Goal: Information Seeking & Learning: Learn about a topic

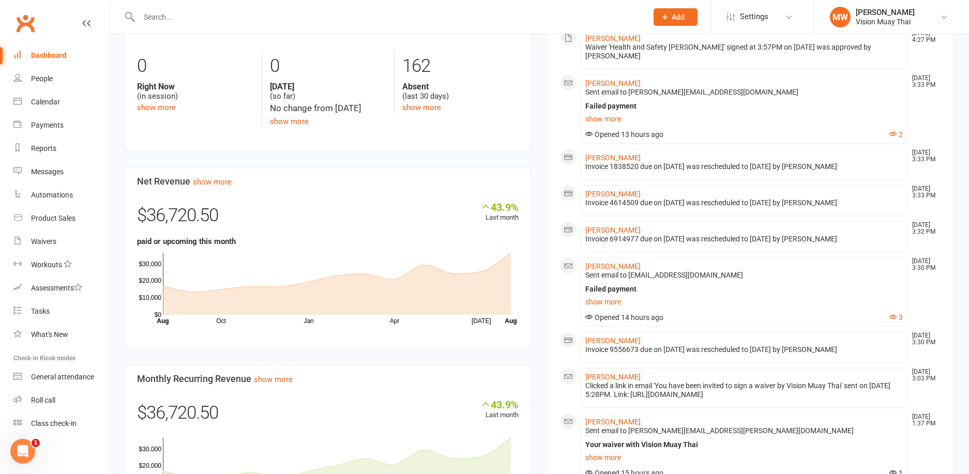
scroll to position [368, 0]
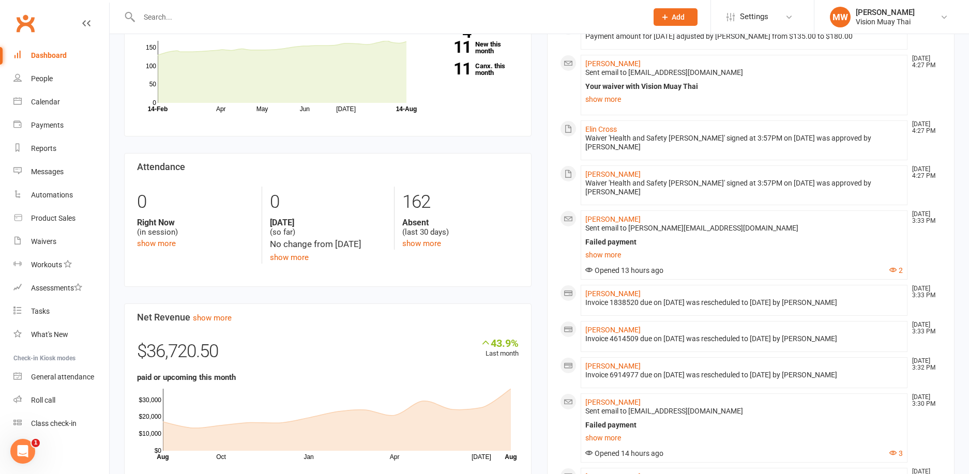
click at [433, 294] on div "Members show more 3.7% Last 30 Days Active / Suspended Members Apr May Jun [DAT…" at bounding box center [327, 333] width 423 height 706
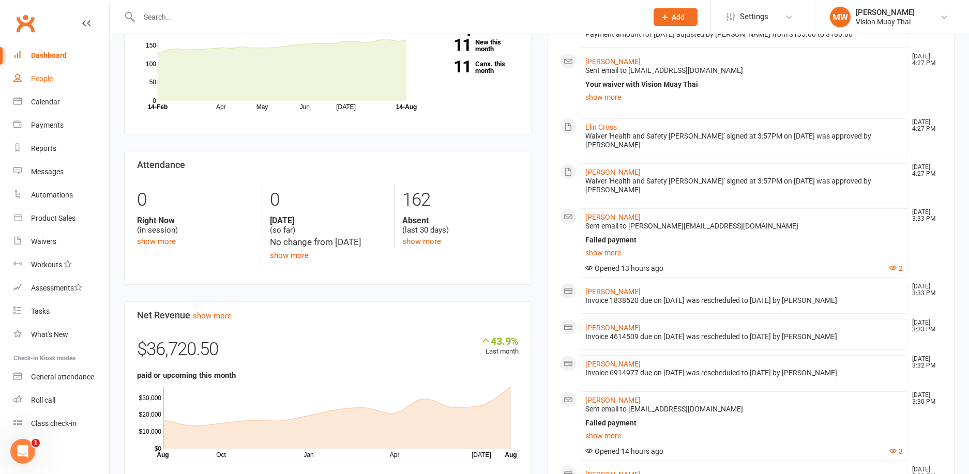
scroll to position [372, 0]
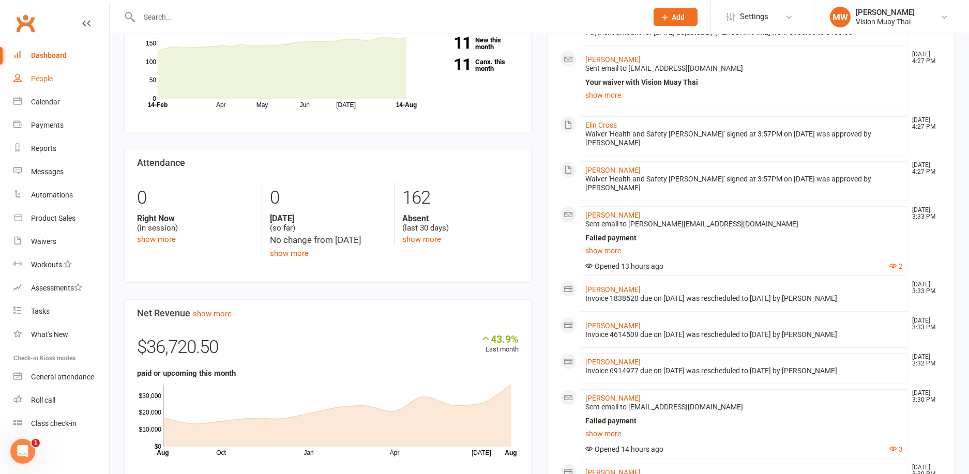
click at [44, 78] on div "People" at bounding box center [42, 78] width 22 height 8
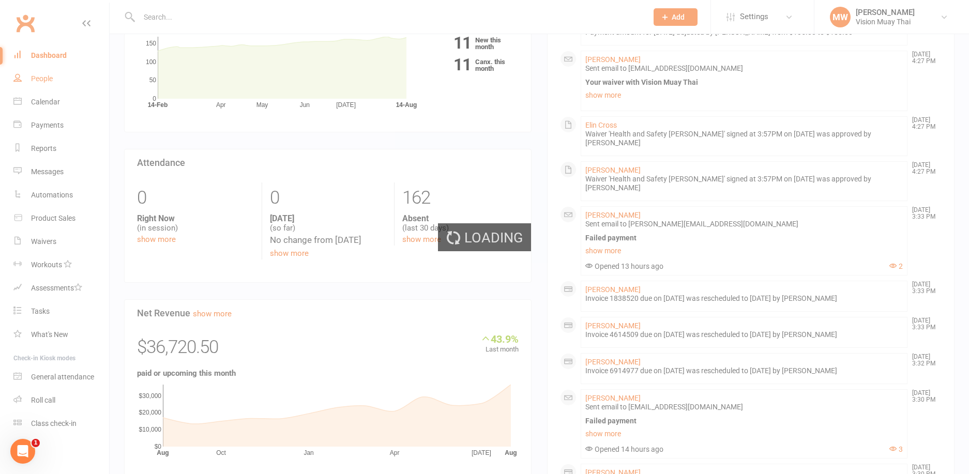
select select "100"
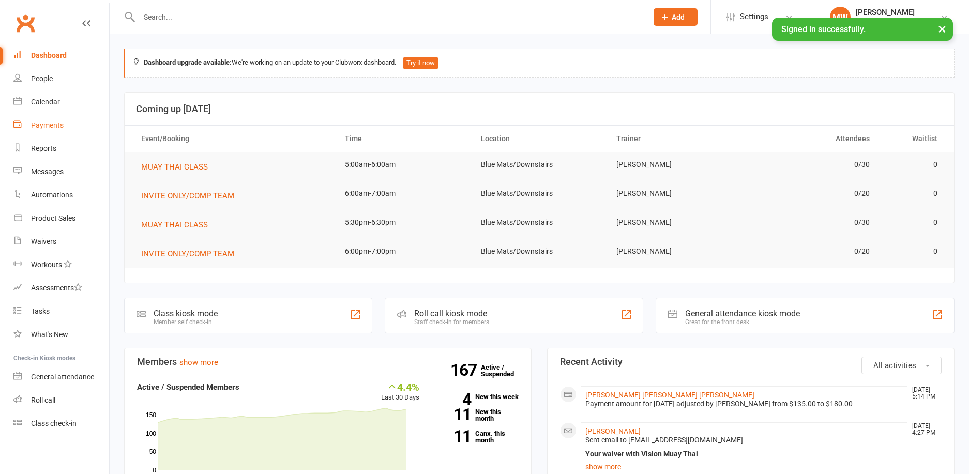
click at [69, 131] on link "Payments" at bounding box center [61, 125] width 96 height 23
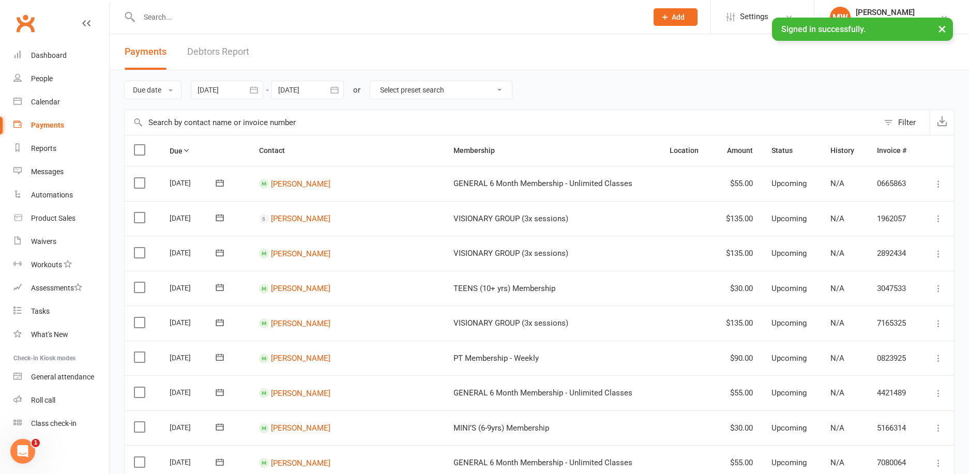
click at [229, 53] on link "Debtors Report" at bounding box center [218, 52] width 62 height 36
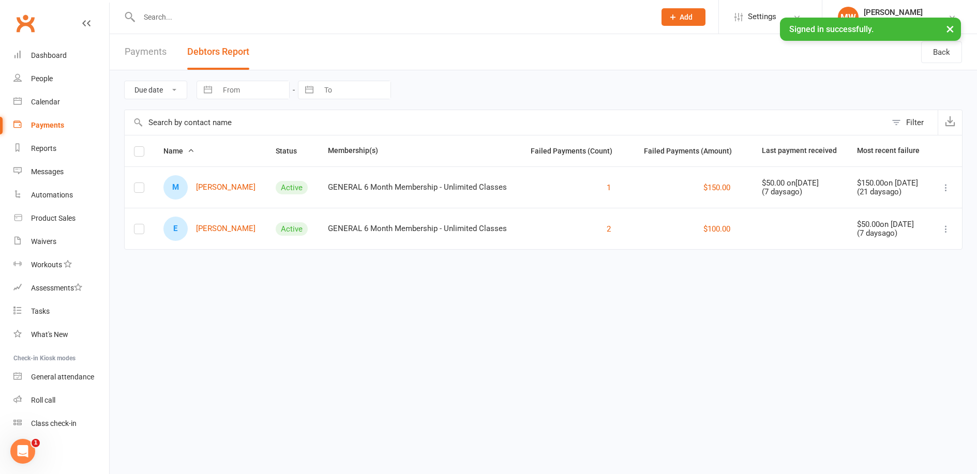
click at [171, 55] on div "Payments Debtors Report" at bounding box center [187, 52] width 155 height 36
click at [161, 50] on link "Payments" at bounding box center [146, 52] width 42 height 36
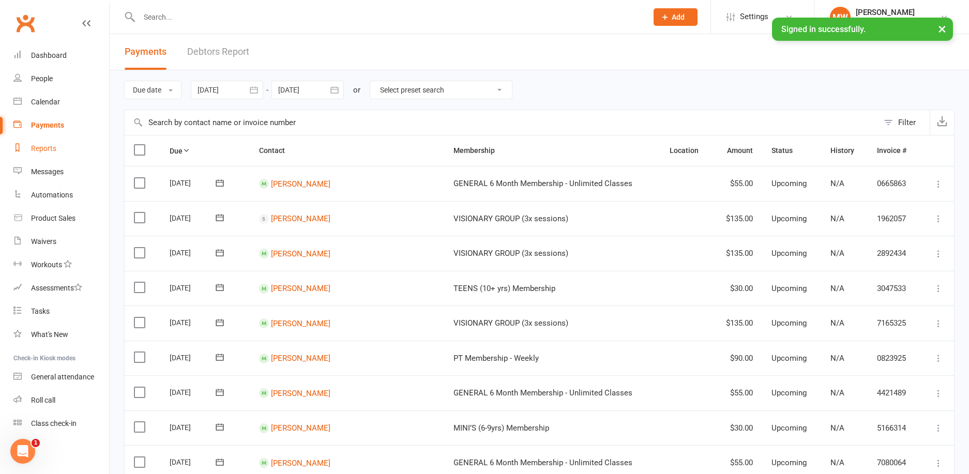
click at [65, 148] on link "Reports" at bounding box center [61, 148] width 96 height 23
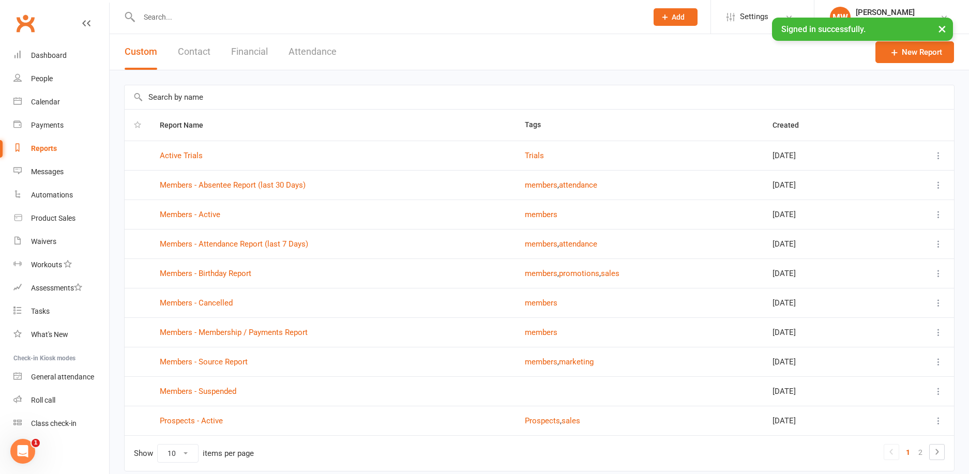
click at [259, 53] on button "Financial" at bounding box center [249, 52] width 37 height 36
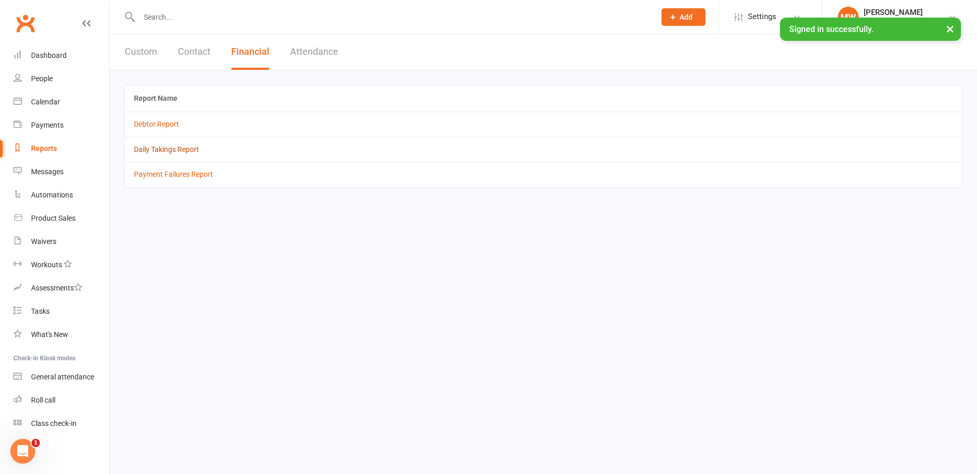
click at [171, 151] on link "Daily Takings Report" at bounding box center [166, 149] width 65 height 8
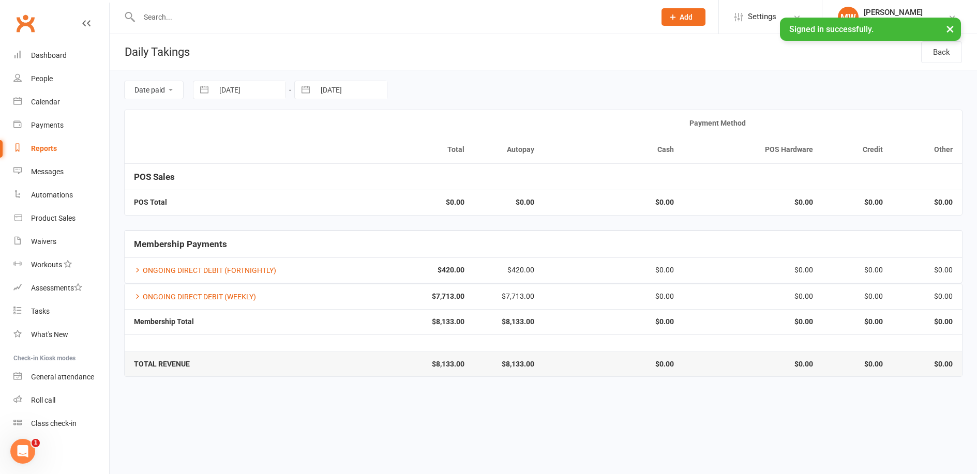
click at [209, 91] on button "button" at bounding box center [204, 90] width 19 height 18
select select "6"
select select "2025"
select select "7"
select select "2025"
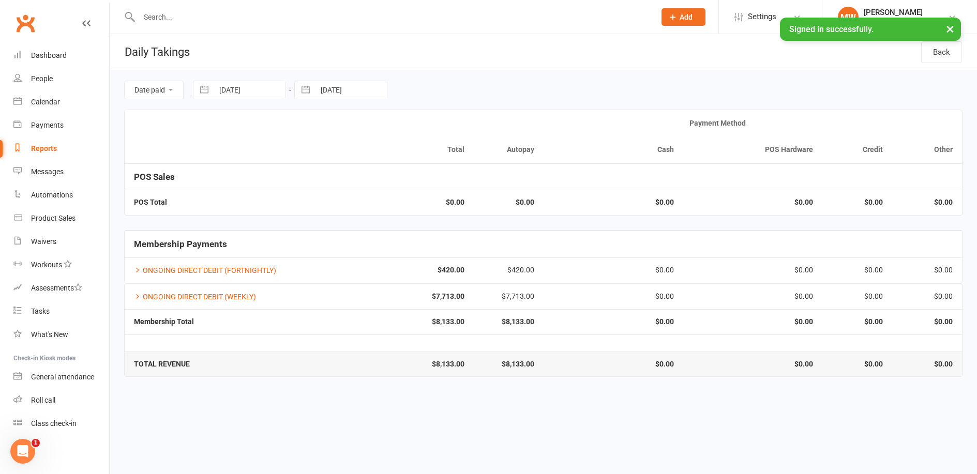
select select "8"
select select "2025"
click at [311, 223] on td "22" at bounding box center [316, 229] width 20 height 20
type input "22 Aug 2025"
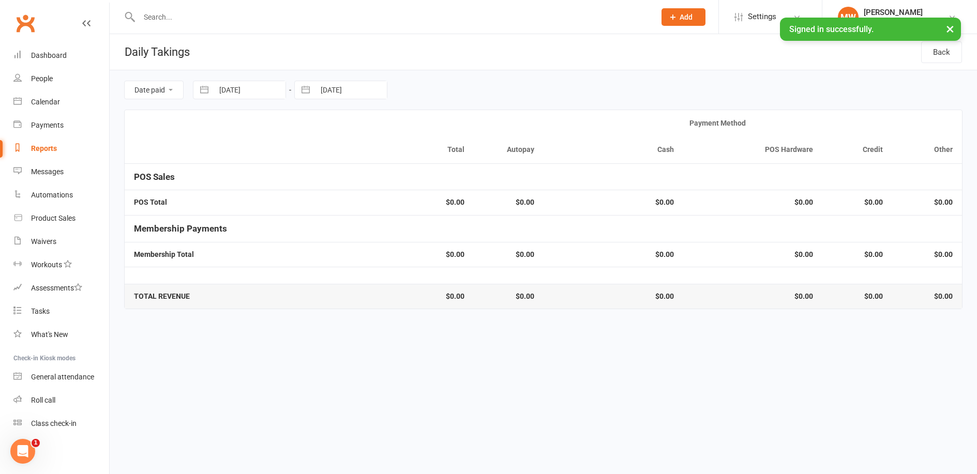
click at [310, 90] on button "button" at bounding box center [305, 90] width 19 height 18
select select "6"
select select "2025"
select select "7"
select select "2025"
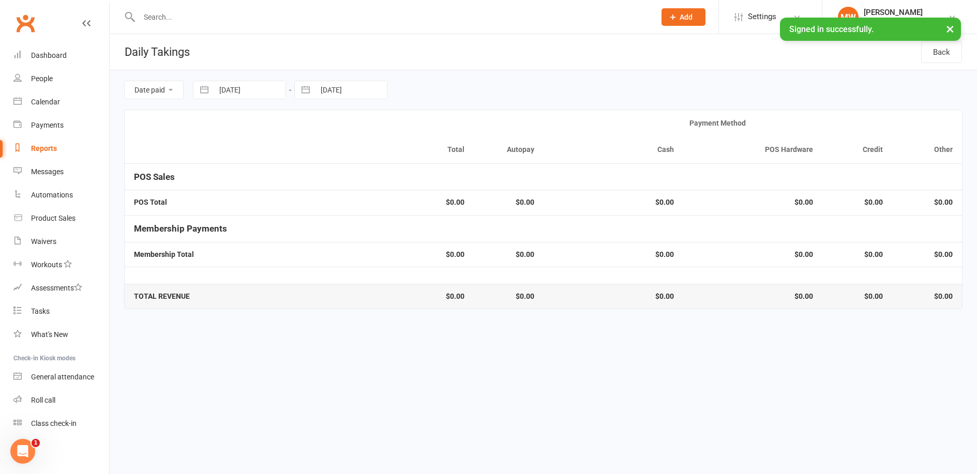
select select "8"
select select "2025"
click at [415, 226] on td "22" at bounding box center [417, 229] width 20 height 20
type input "22 Aug 2025"
click at [203, 88] on button "button" at bounding box center [204, 90] width 19 height 18
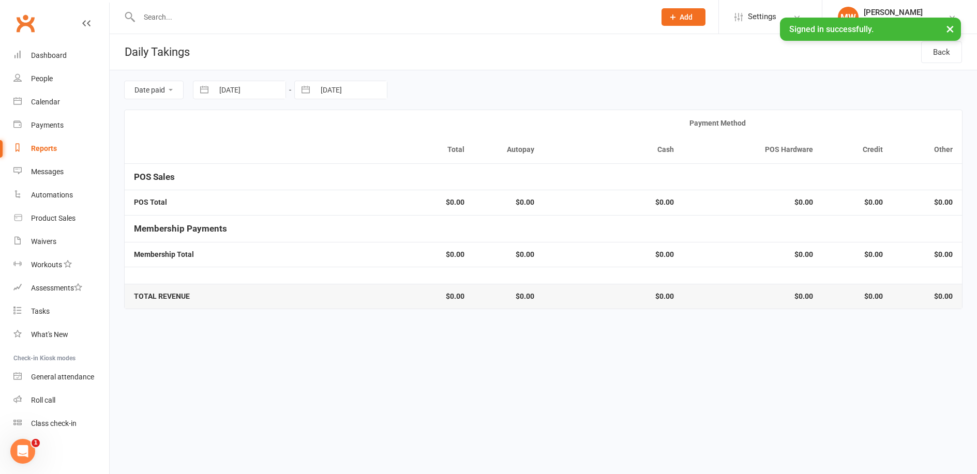
select select "6"
select select "2025"
select select "7"
select select "2025"
select select "8"
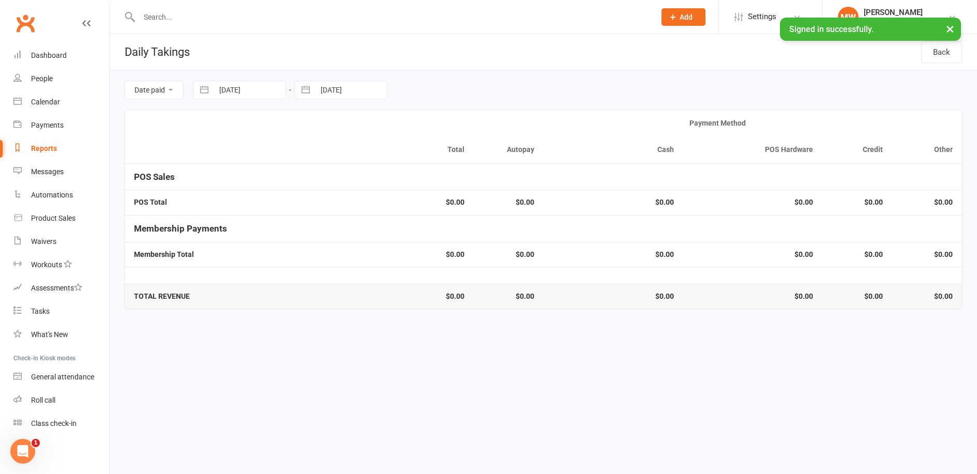
select select "2025"
click at [323, 209] on td "15" at bounding box center [316, 210] width 20 height 20
type input "15 Aug 2025"
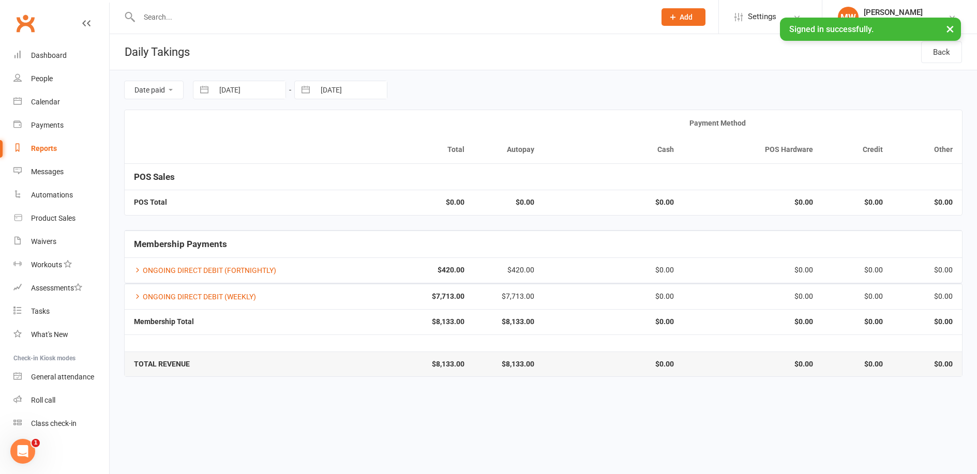
click at [300, 89] on button "button" at bounding box center [305, 90] width 19 height 18
select select "6"
select select "2025"
select select "7"
select select "2025"
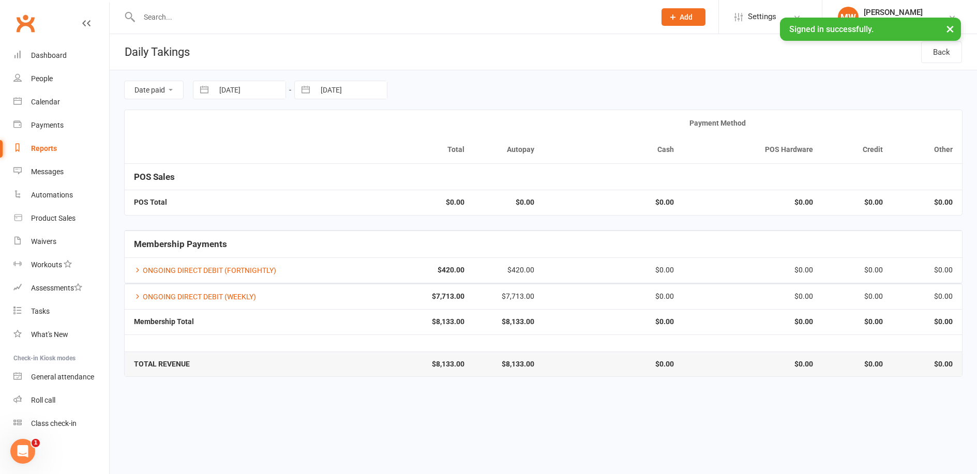
select select "8"
select select "2025"
click at [415, 208] on td "15" at bounding box center [417, 210] width 20 height 20
type input "15 Aug 2025"
click at [206, 91] on button "button" at bounding box center [204, 90] width 19 height 18
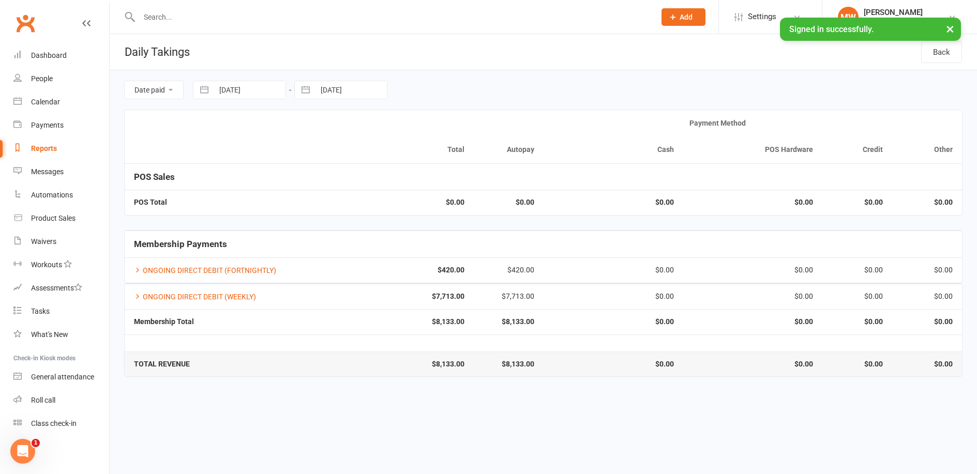
select select "6"
select select "2025"
select select "7"
select select "2025"
select select "8"
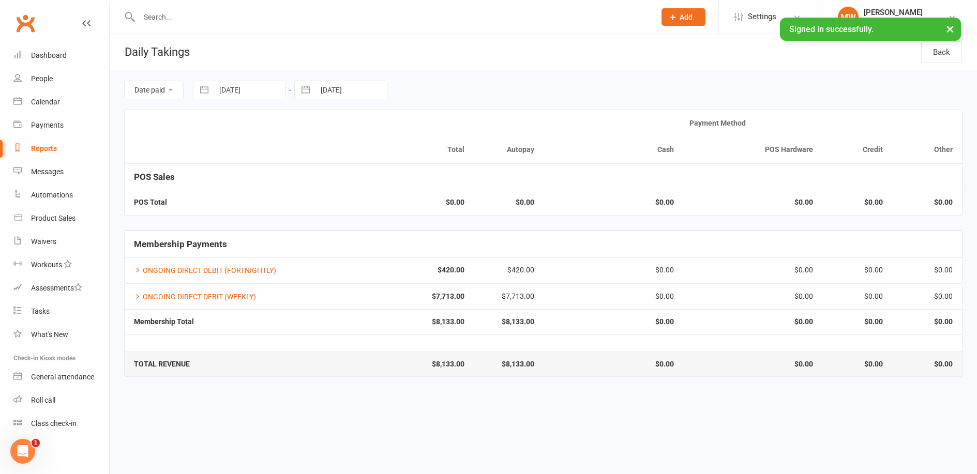
select select "2025"
click at [320, 191] on td "8" at bounding box center [316, 190] width 20 height 20
type input "08 Aug 2025"
click at [309, 91] on button "button" at bounding box center [305, 90] width 19 height 18
select select "6"
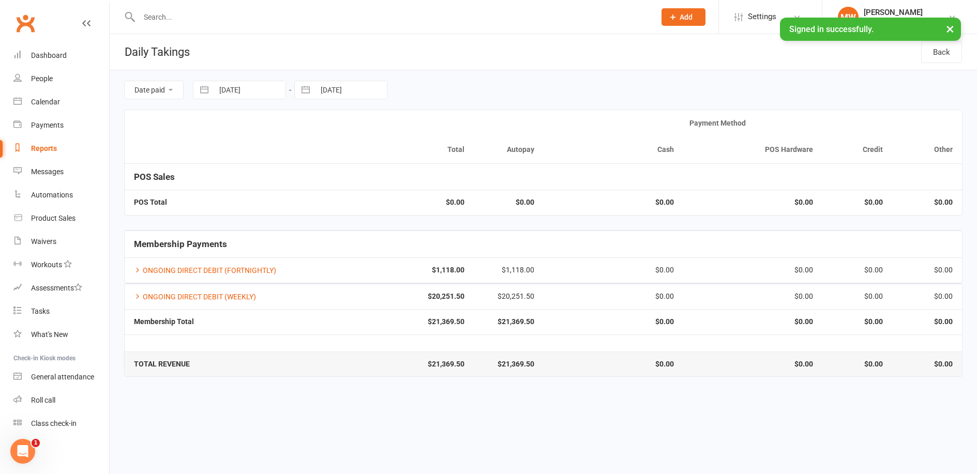
select select "2025"
select select "7"
select select "2025"
select select "8"
select select "2025"
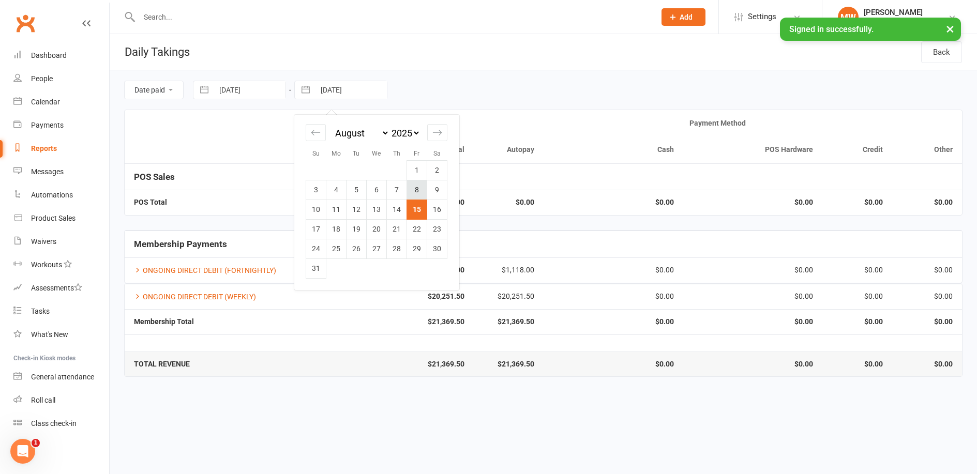
click at [411, 192] on td "8" at bounding box center [417, 190] width 20 height 20
type input "08 Aug 2025"
click at [199, 87] on button "button" at bounding box center [204, 90] width 19 height 18
select select "6"
select select "2025"
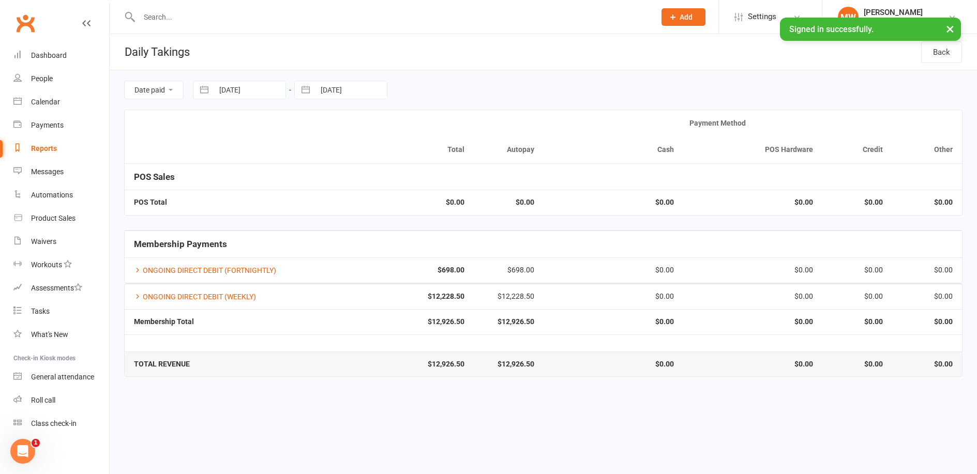
select select "7"
select select "2025"
select select "8"
select select "2025"
click at [315, 173] on td "1" at bounding box center [316, 170] width 20 height 20
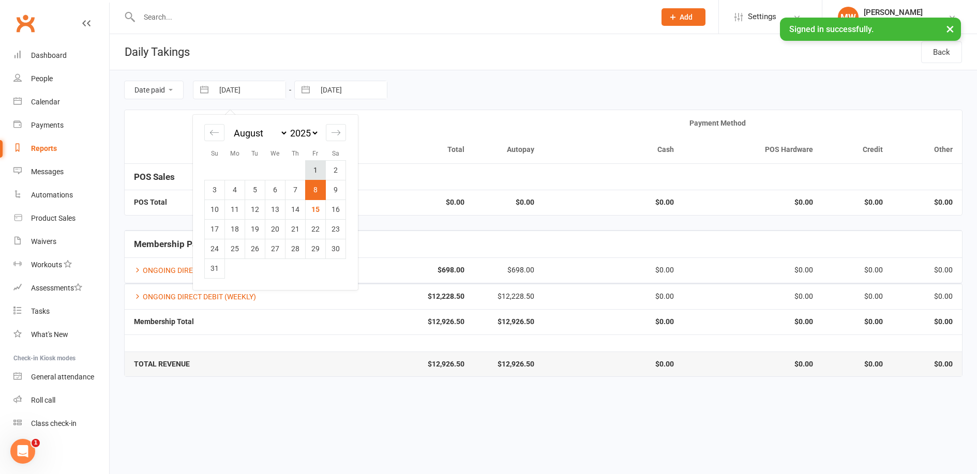
type input "01 Aug 2025"
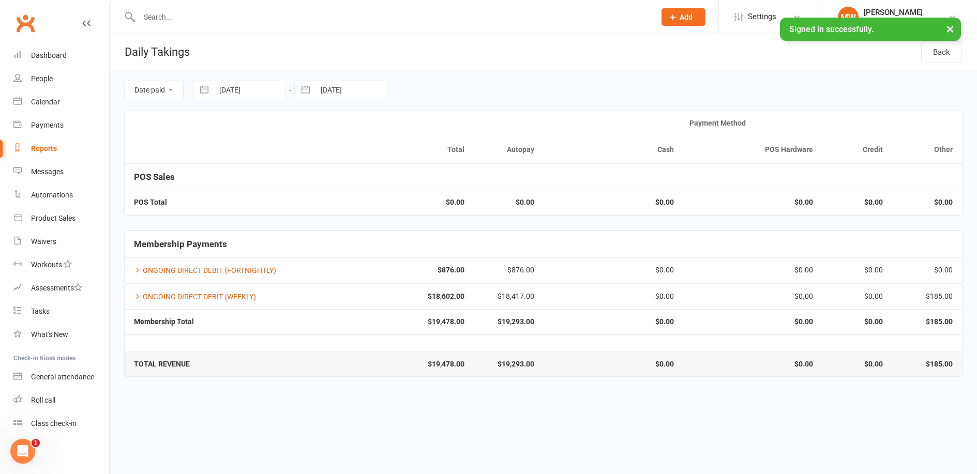
click at [307, 92] on button "button" at bounding box center [305, 90] width 19 height 18
select select "6"
select select "2025"
select select "7"
select select "2025"
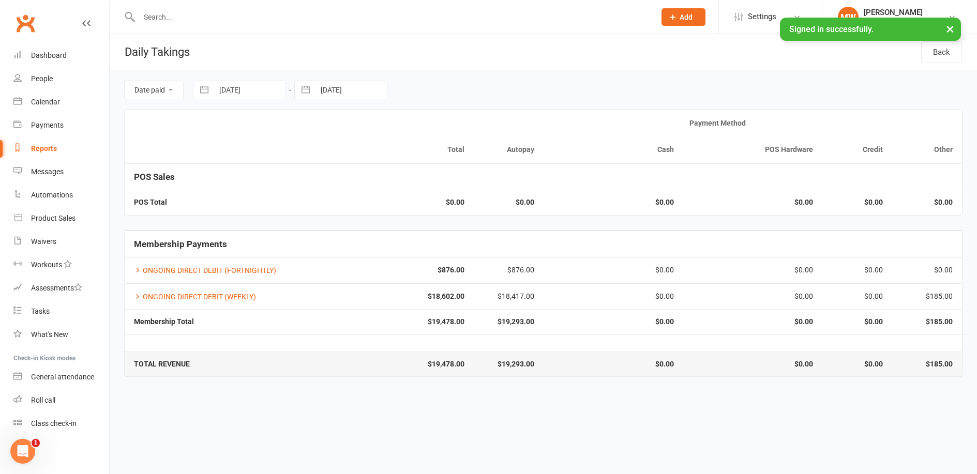
select select "8"
select select "2025"
click at [414, 165] on td "1" at bounding box center [417, 170] width 20 height 20
type input "01 Aug 2025"
click at [204, 88] on button "button" at bounding box center [204, 90] width 19 height 18
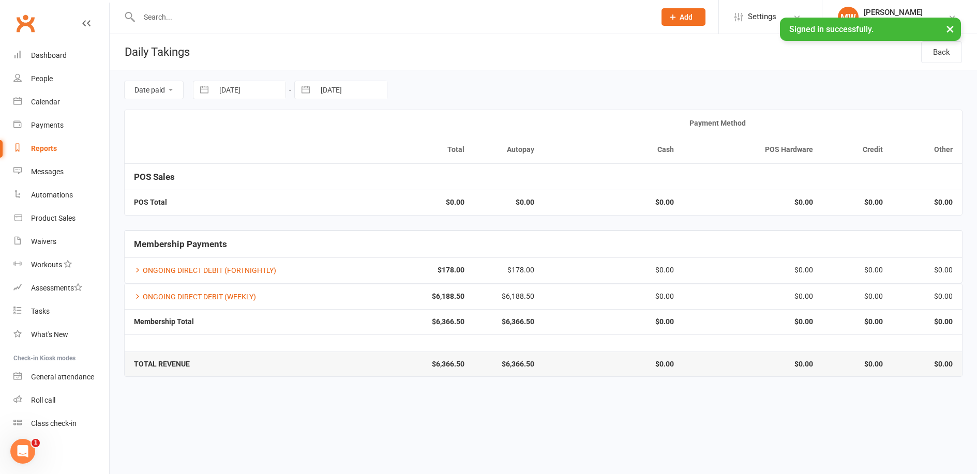
select select "6"
select select "2025"
select select "7"
select select "2025"
select select "8"
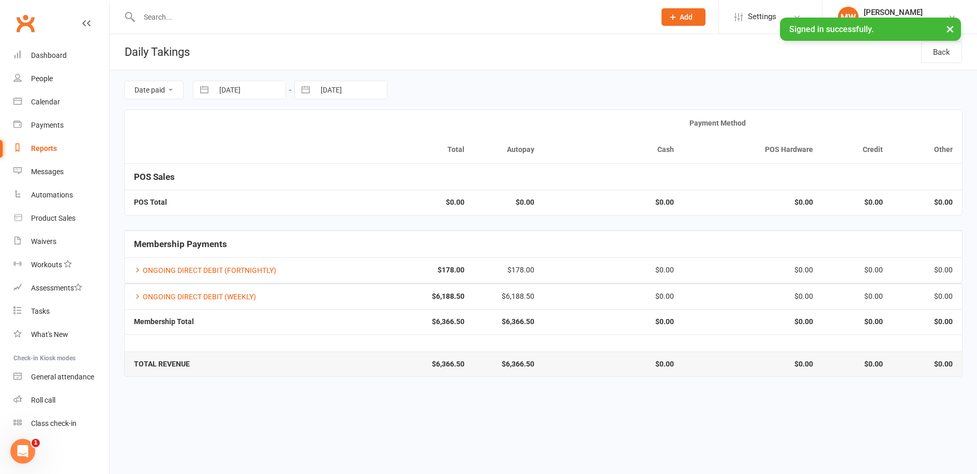
select select "2025"
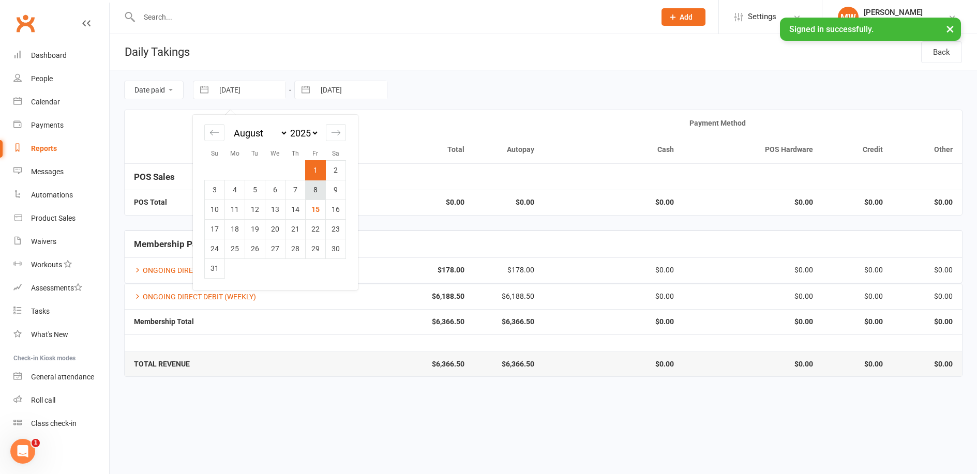
click at [317, 187] on td "8" at bounding box center [316, 190] width 20 height 20
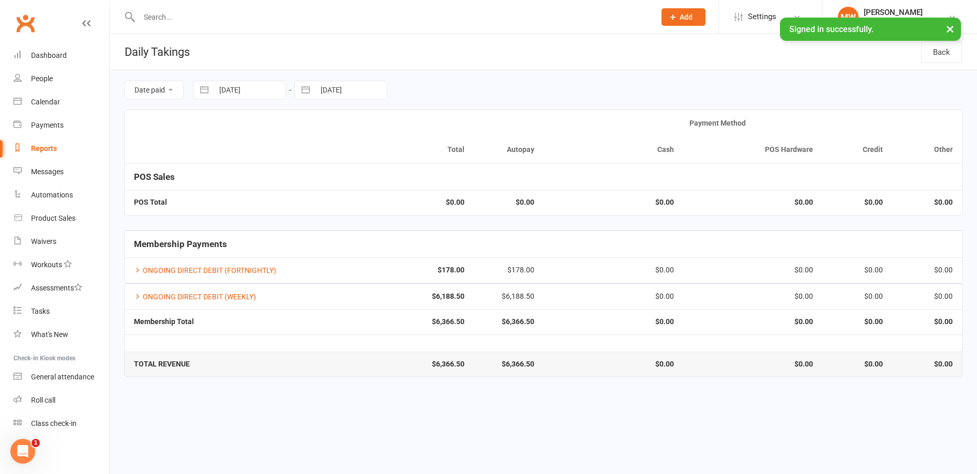
type input "08 Aug 2025"
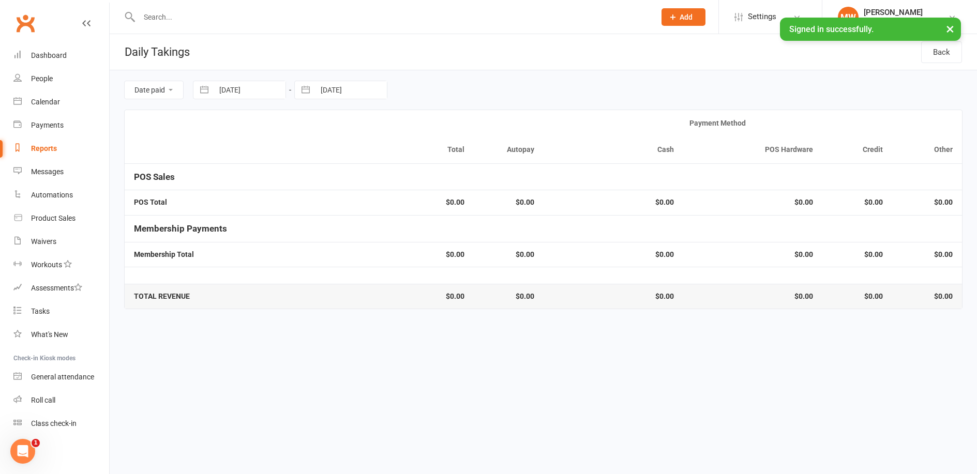
click at [304, 93] on button "button" at bounding box center [305, 90] width 19 height 18
select select "6"
select select "2025"
select select "7"
select select "2025"
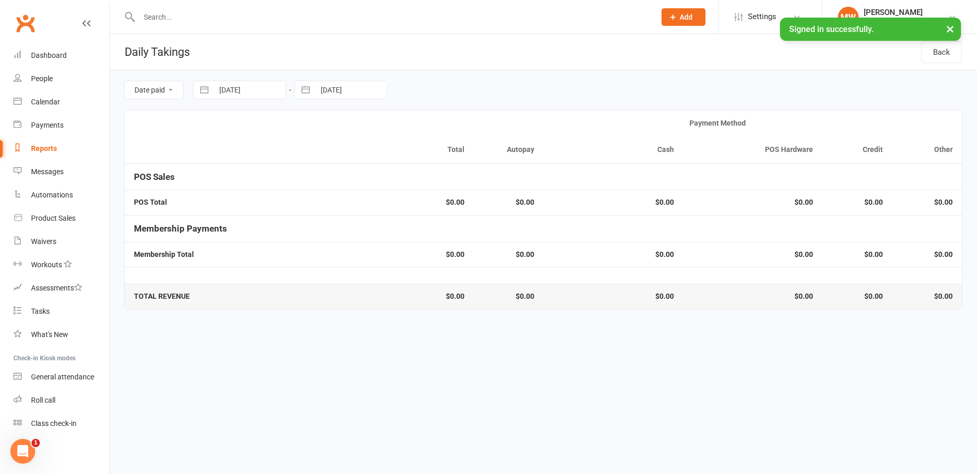
select select "8"
select select "2025"
click at [414, 187] on td "8" at bounding box center [417, 190] width 20 height 20
type input "08 Aug 2025"
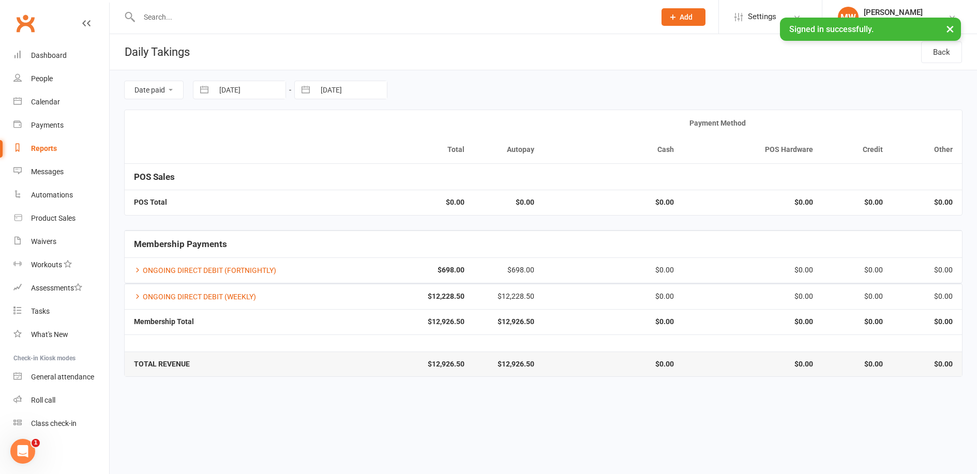
click at [50, 147] on div "Reports" at bounding box center [44, 148] width 26 height 8
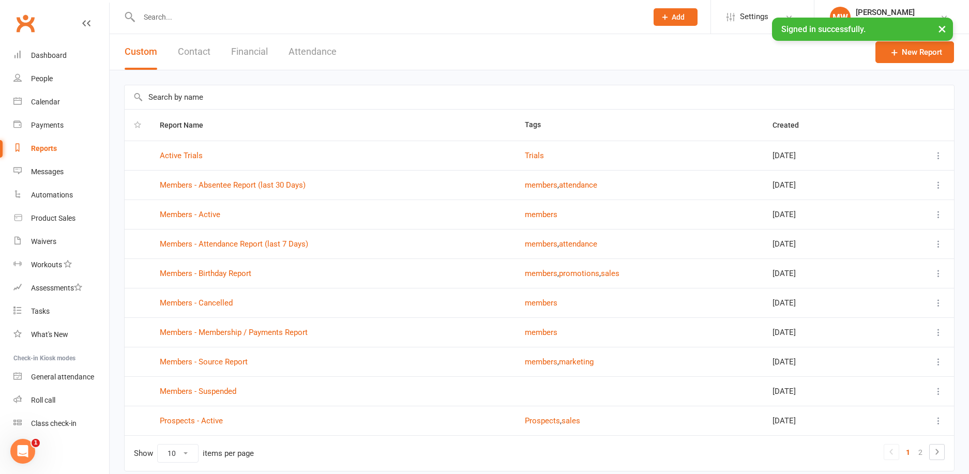
click at [206, 46] on button "Contact" at bounding box center [194, 52] width 33 height 36
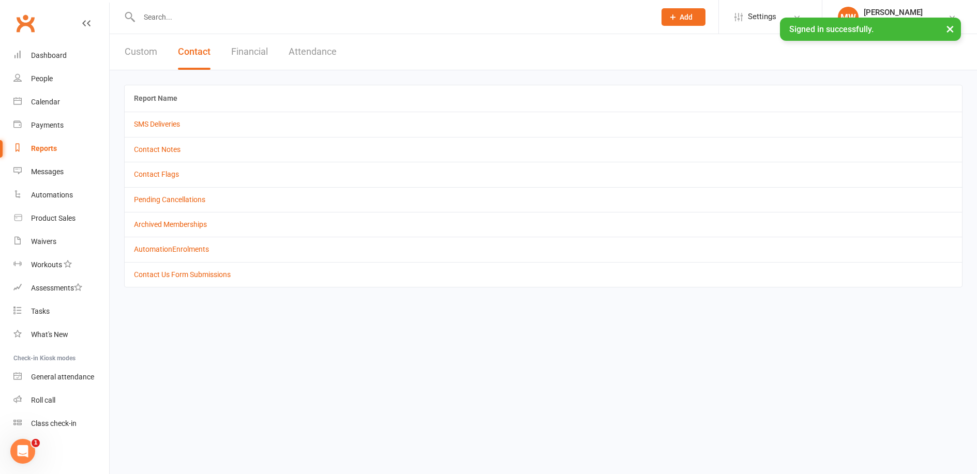
click at [148, 53] on button "Custom" at bounding box center [141, 52] width 33 height 36
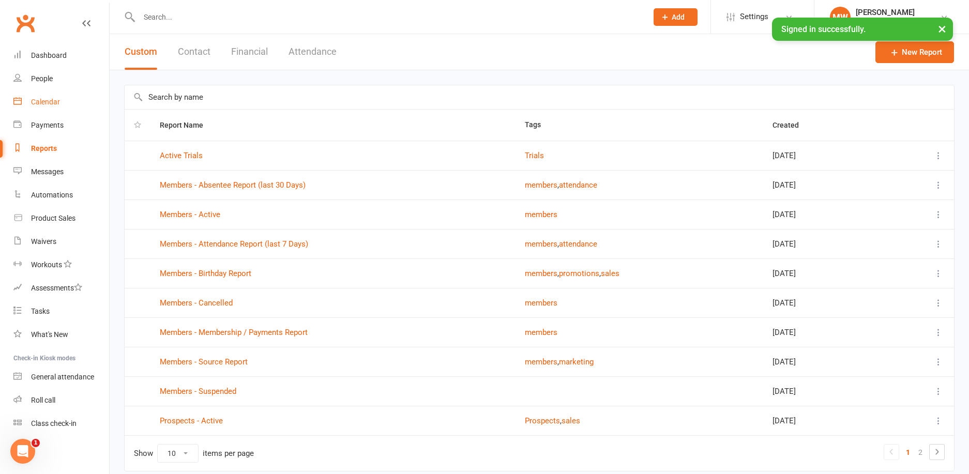
click at [50, 105] on div "Calendar" at bounding box center [45, 102] width 29 height 8
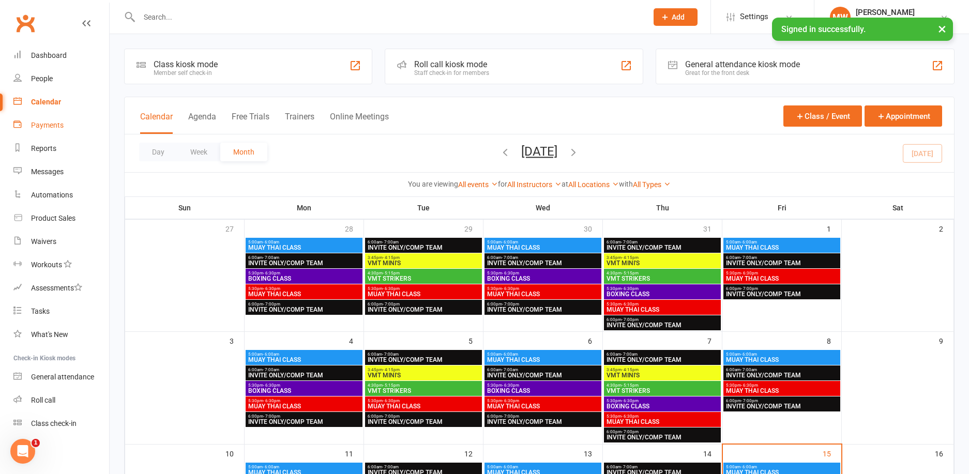
click at [60, 128] on div "Payments" at bounding box center [47, 125] width 33 height 8
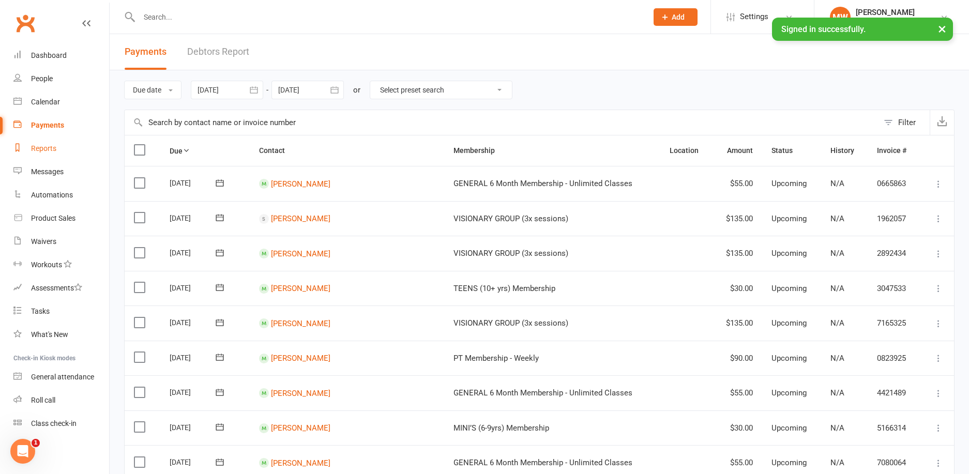
click at [60, 146] on link "Reports" at bounding box center [61, 148] width 96 height 23
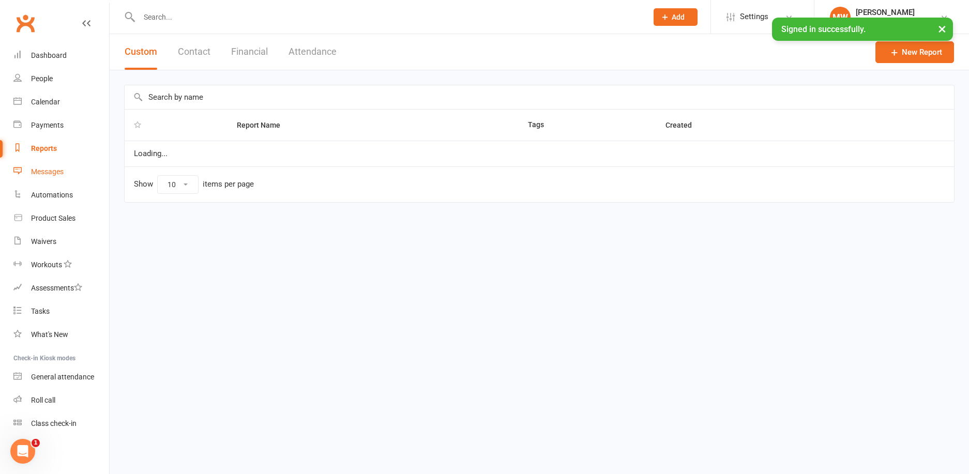
click at [63, 163] on link "Messages" at bounding box center [61, 171] width 96 height 23
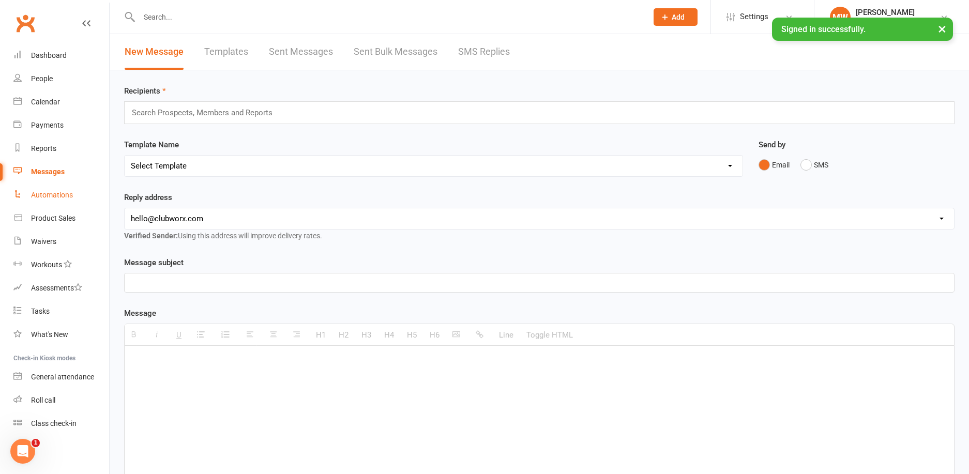
click at [65, 197] on div "Automations" at bounding box center [52, 195] width 42 height 8
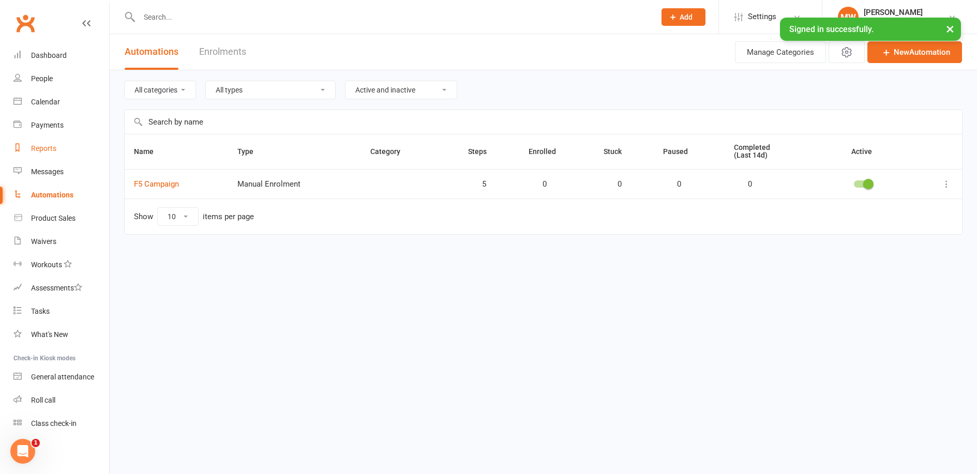
click at [43, 150] on div "Reports" at bounding box center [43, 148] width 25 height 8
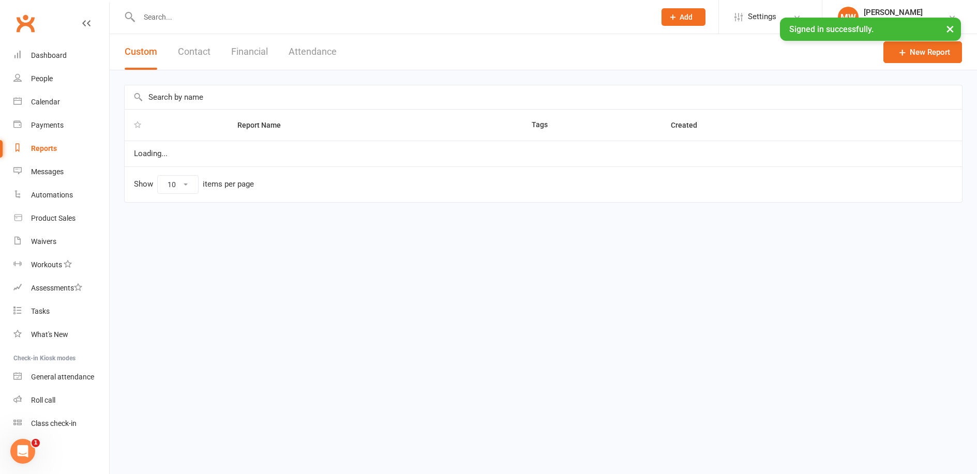
click at [206, 50] on button "Contact" at bounding box center [194, 52] width 33 height 36
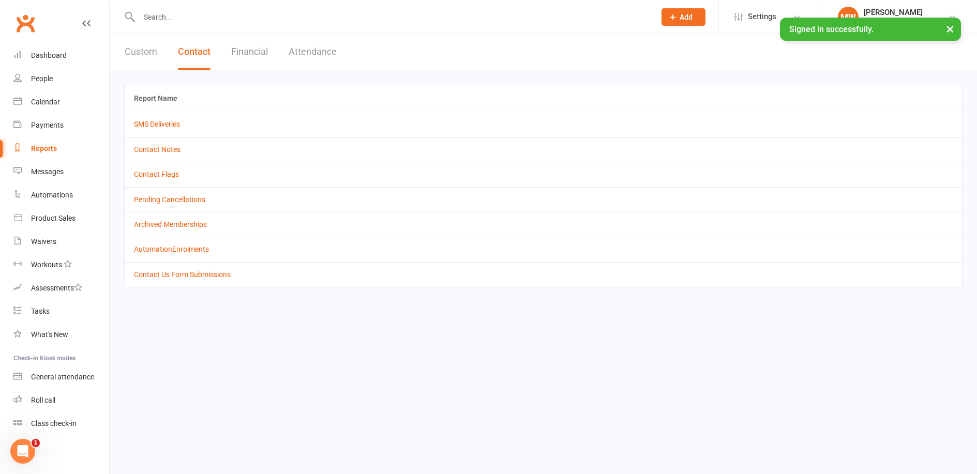
click at [201, 46] on button "Contact" at bounding box center [194, 52] width 33 height 36
click at [305, 55] on button "Attendance" at bounding box center [312, 52] width 48 height 36
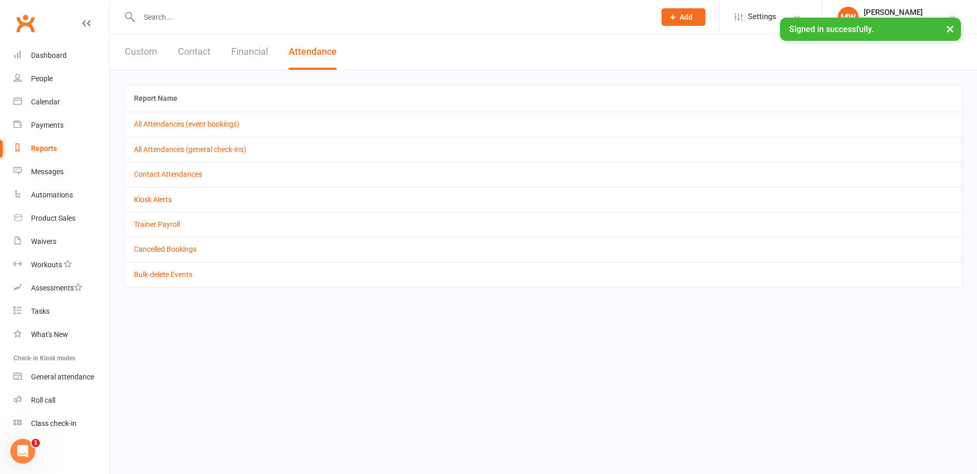
click at [151, 50] on button "Custom" at bounding box center [141, 52] width 33 height 36
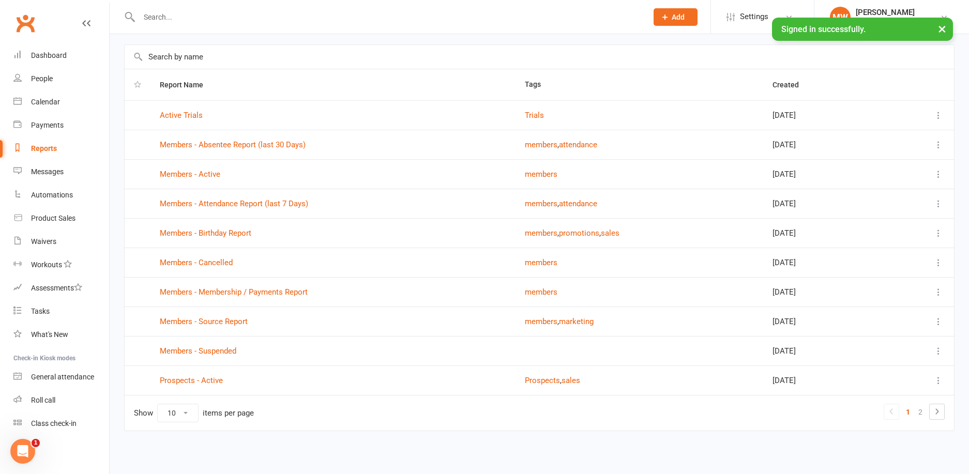
scroll to position [42, 0]
click at [940, 404] on icon at bounding box center [937, 410] width 12 height 12
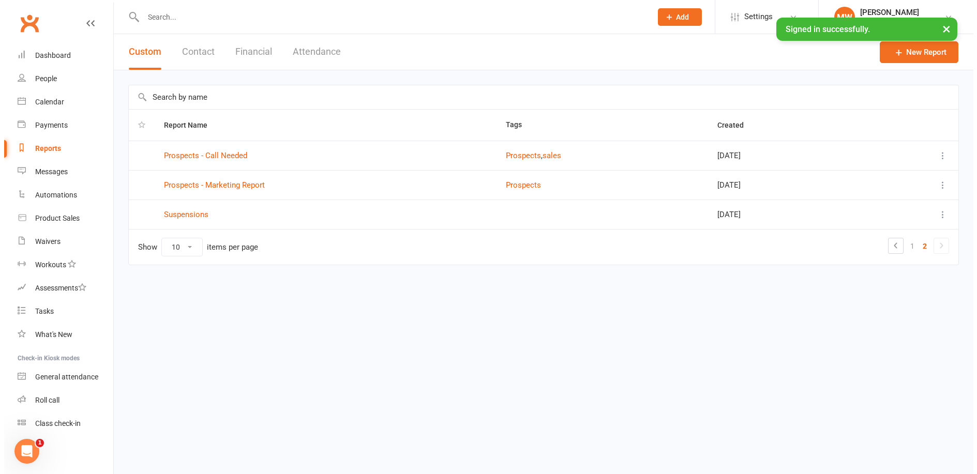
scroll to position [0, 0]
